Goal: Information Seeking & Learning: Learn about a topic

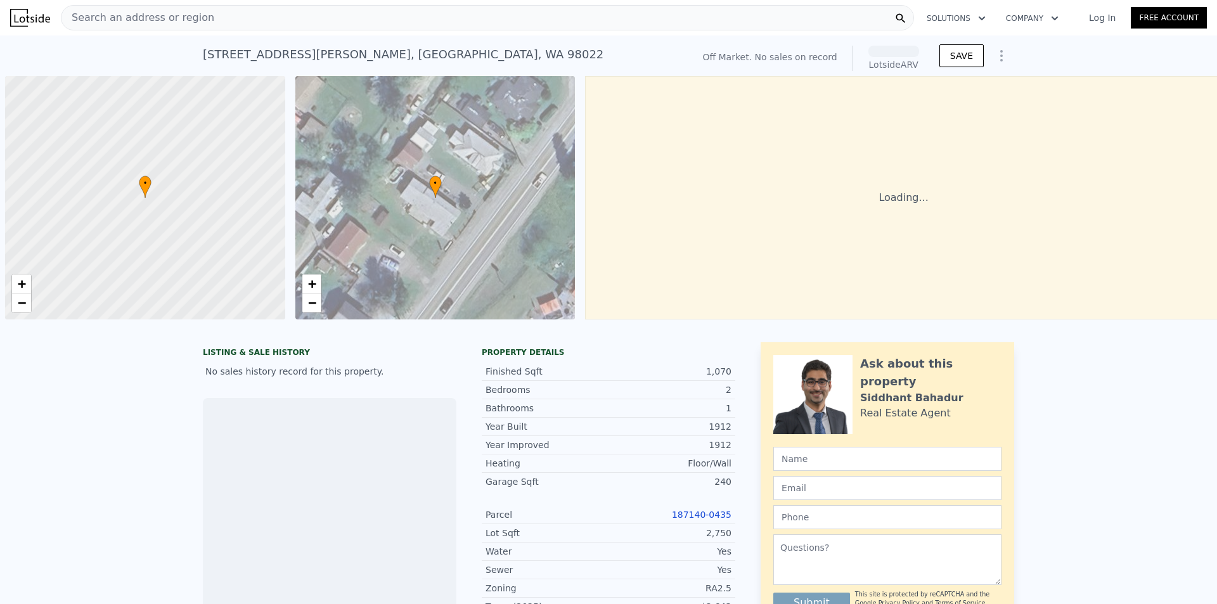
scroll to position [0, 5]
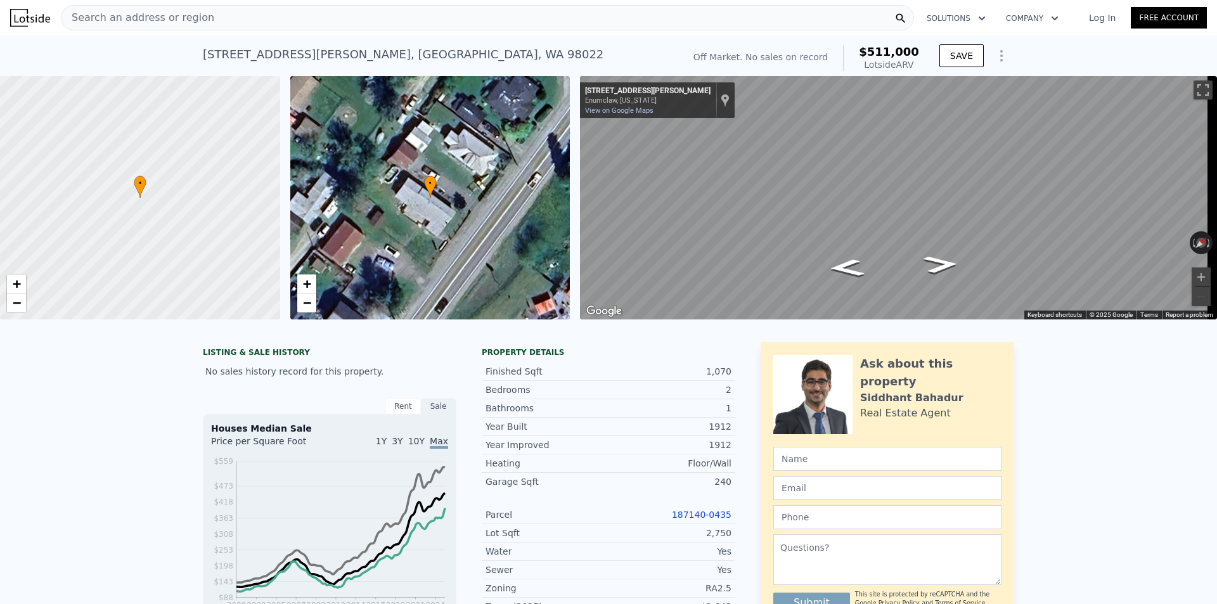
click at [698, 520] on link "187140-0435" at bounding box center [702, 515] width 60 height 10
click at [210, 20] on div "Search an address or region" at bounding box center [487, 17] width 853 height 25
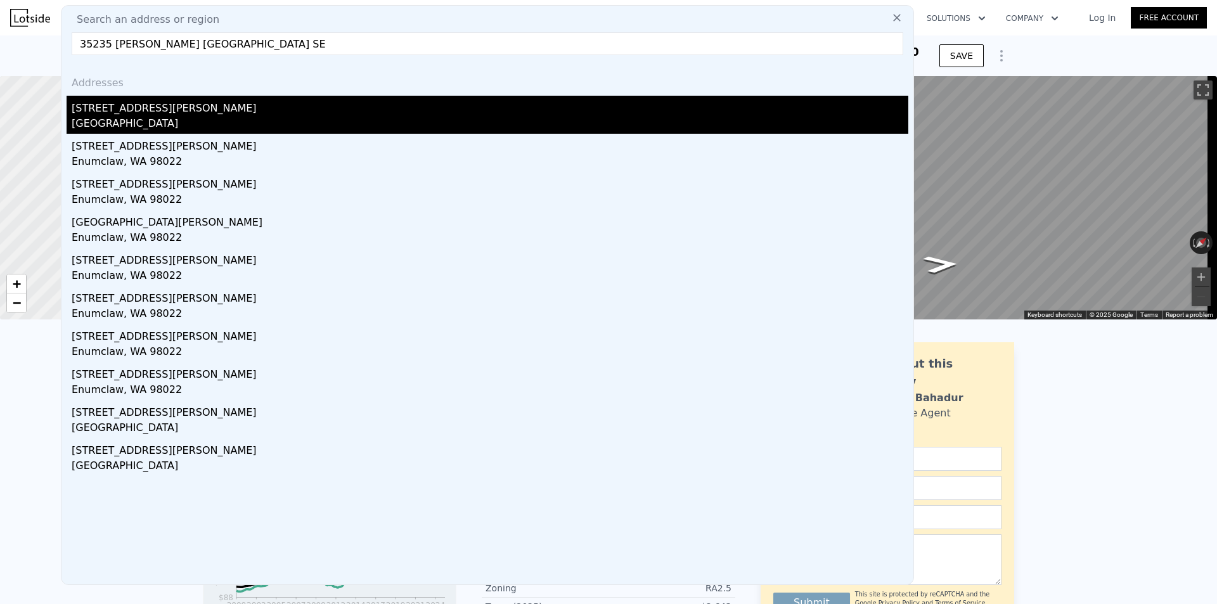
type input "35235 [PERSON_NAME] [GEOGRAPHIC_DATA] SE"
click at [157, 115] on div "[STREET_ADDRESS][PERSON_NAME]" at bounding box center [490, 106] width 837 height 20
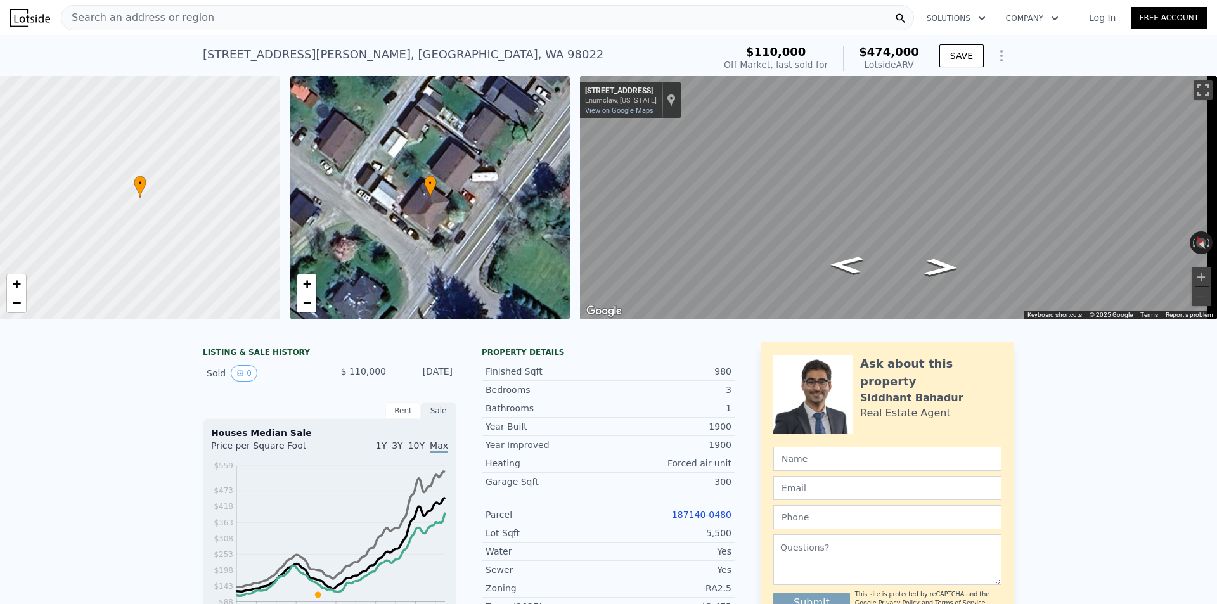
click at [704, 520] on link "187140-0480" at bounding box center [702, 515] width 60 height 10
click at [690, 520] on link "187140-0480" at bounding box center [702, 515] width 60 height 10
click at [200, 20] on div "Search an address or region" at bounding box center [487, 17] width 853 height 25
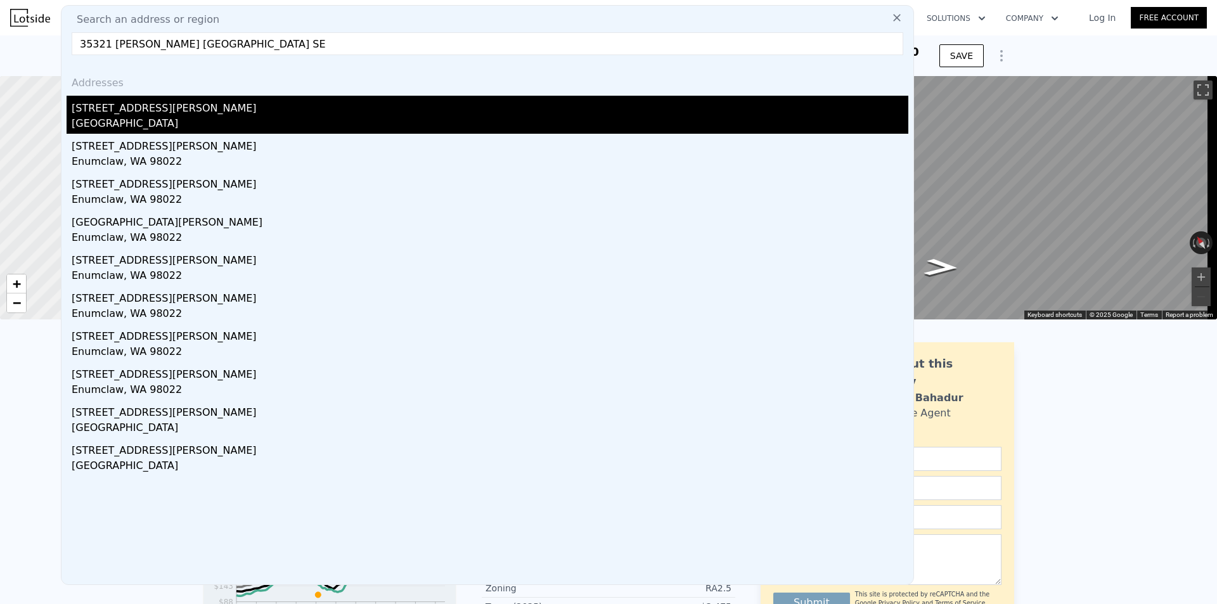
type input "35321 [PERSON_NAME] [GEOGRAPHIC_DATA] SE"
click at [153, 108] on div "[STREET_ADDRESS][PERSON_NAME]" at bounding box center [490, 106] width 837 height 20
type input "$ 511,000"
type input "$ 29,999"
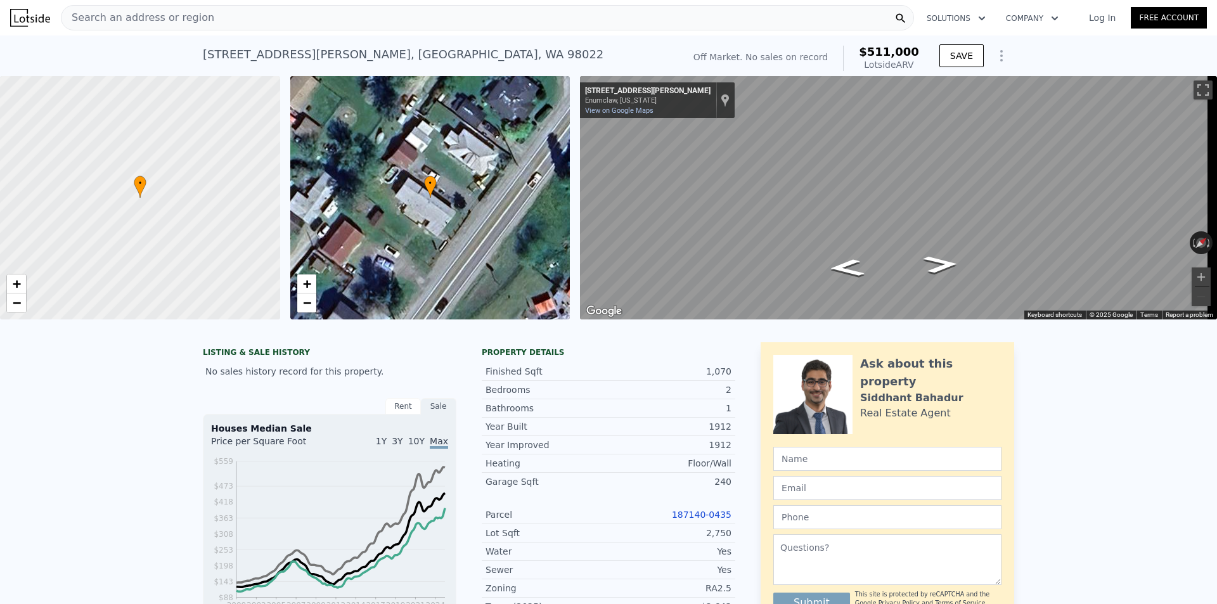
click at [695, 520] on link "187140-0435" at bounding box center [702, 515] width 60 height 10
type input "$ 474,000"
type input "$ 319,290"
